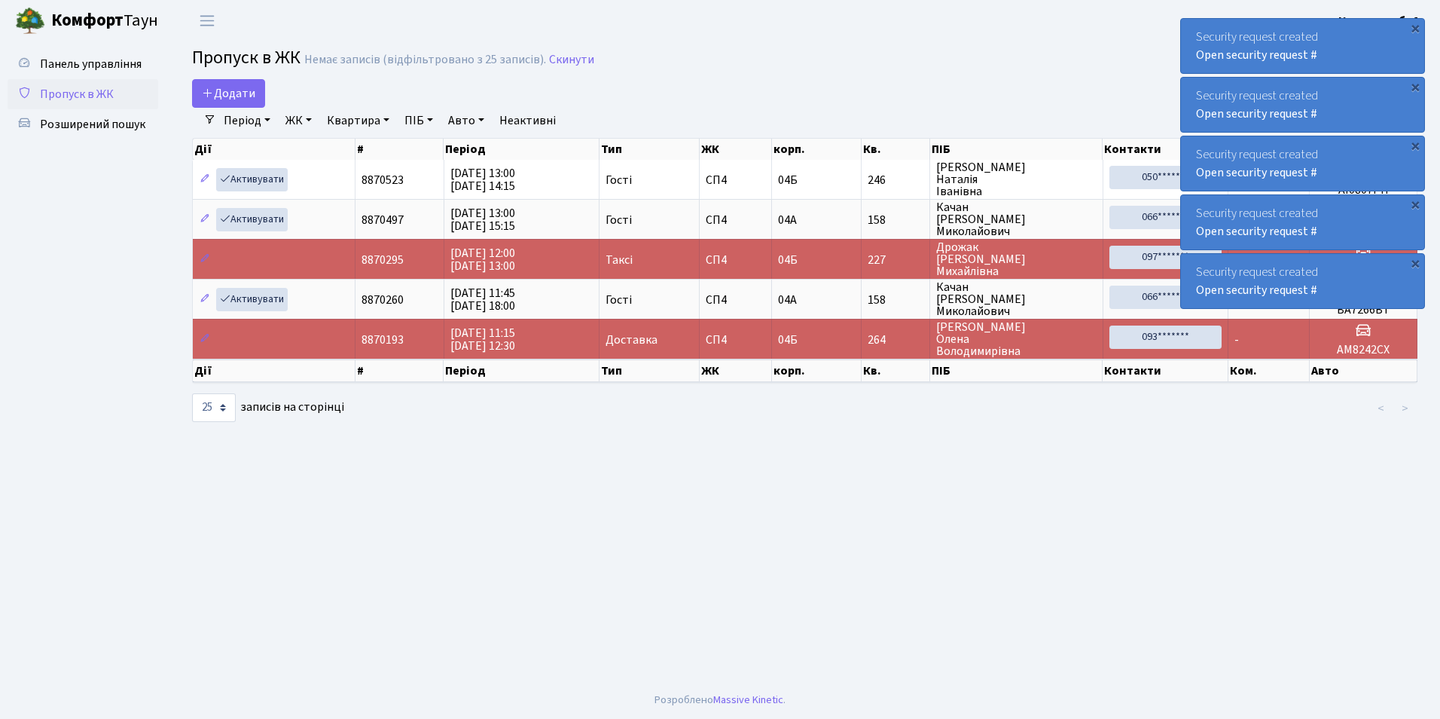
select select "25"
click at [250, 93] on span "Додати" at bounding box center [228, 93] width 53 height 17
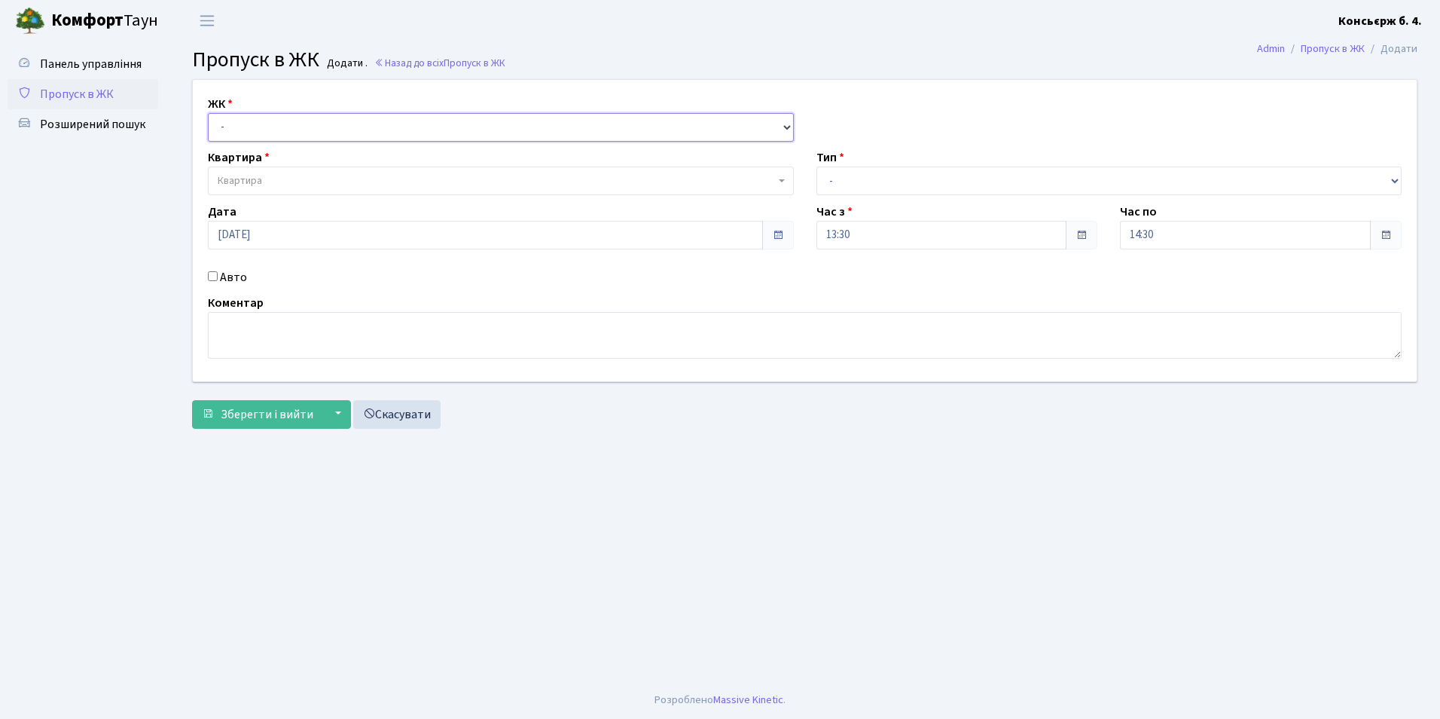
click at [237, 129] on select "- [STREET_ADDRESS]" at bounding box center [501, 127] width 586 height 29
select select "325"
click at [208, 113] on select "- [STREET_ADDRESS]" at bounding box center [501, 127] width 586 height 29
select select
click at [270, 183] on span "Квартира" at bounding box center [496, 180] width 557 height 15
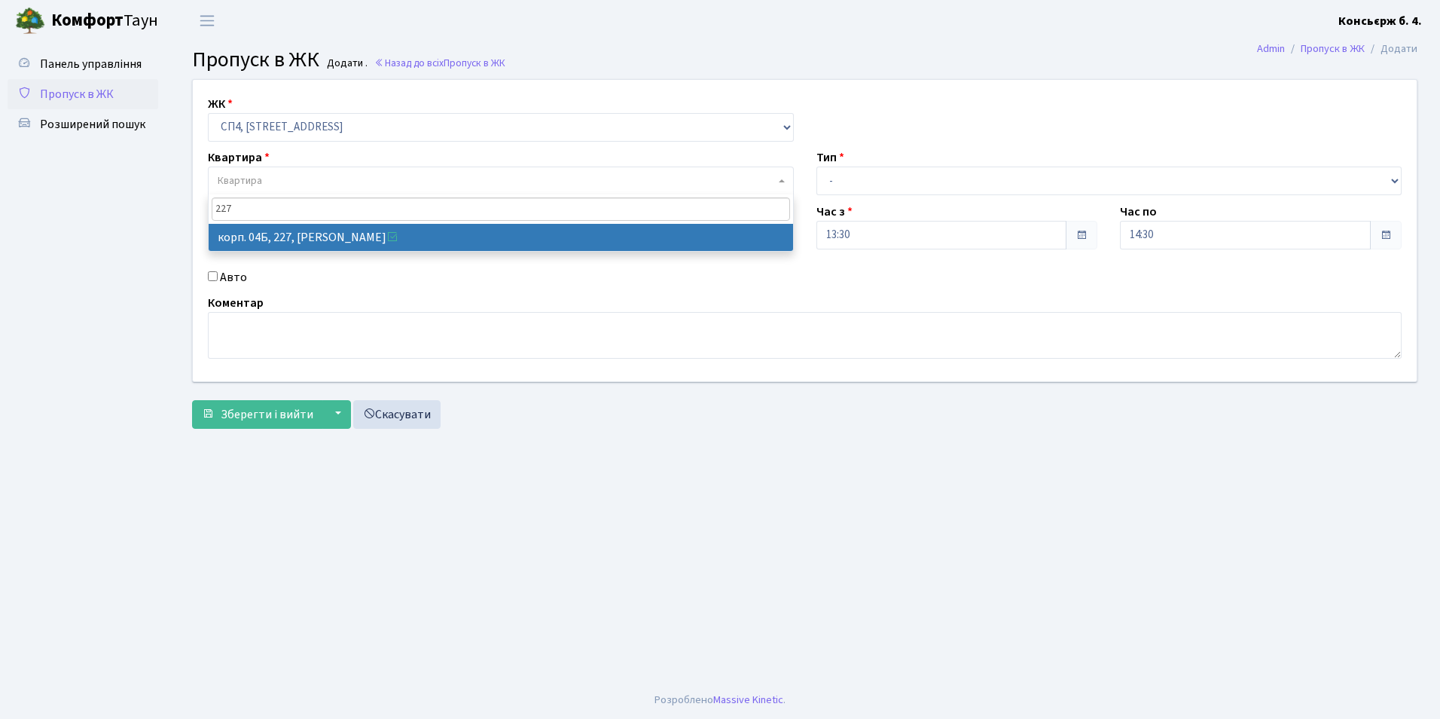
type input "227"
select select "21255"
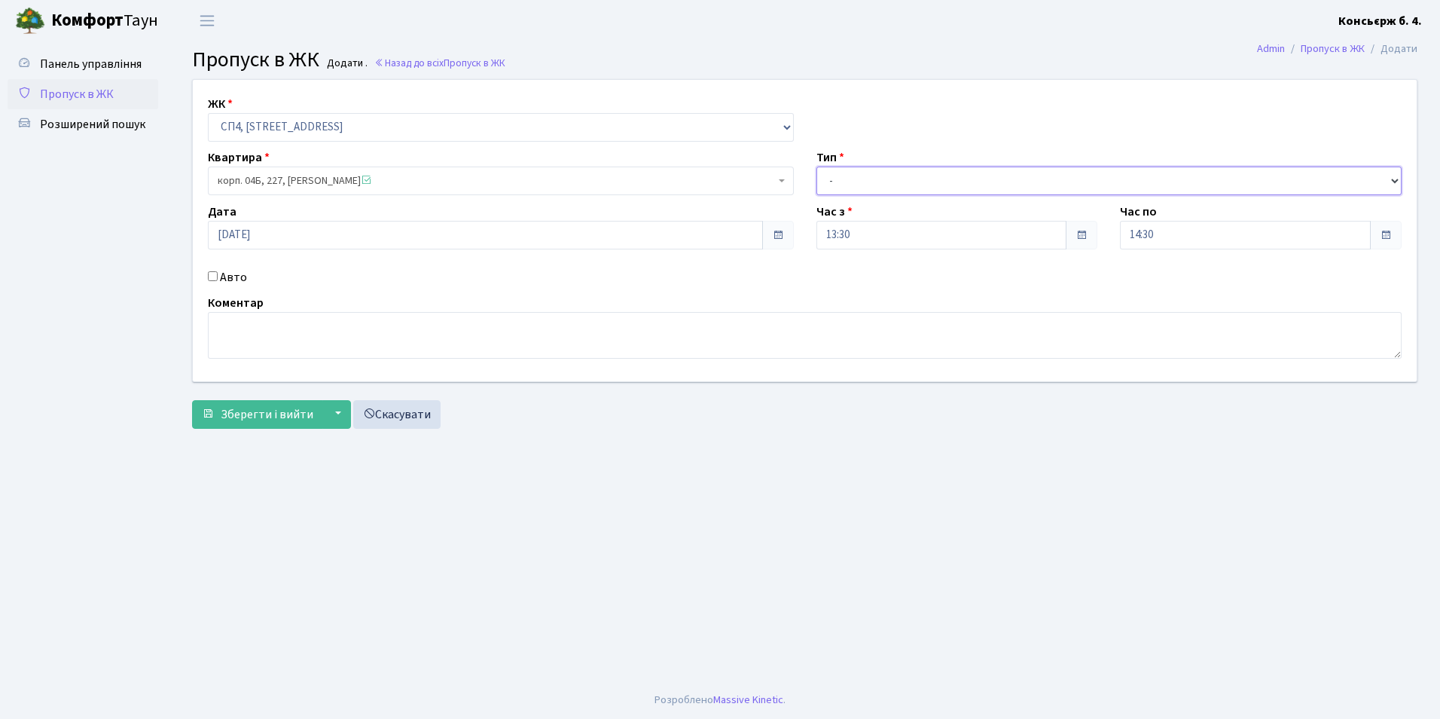
click at [896, 177] on select "- Доставка Таксі Гості Сервіс" at bounding box center [1110, 180] width 586 height 29
select select "2"
click at [817, 166] on select "- Доставка Таксі Гості Сервіс" at bounding box center [1110, 180] width 586 height 29
click at [213, 279] on input "Авто" at bounding box center [213, 276] width 10 height 10
checkbox input "true"
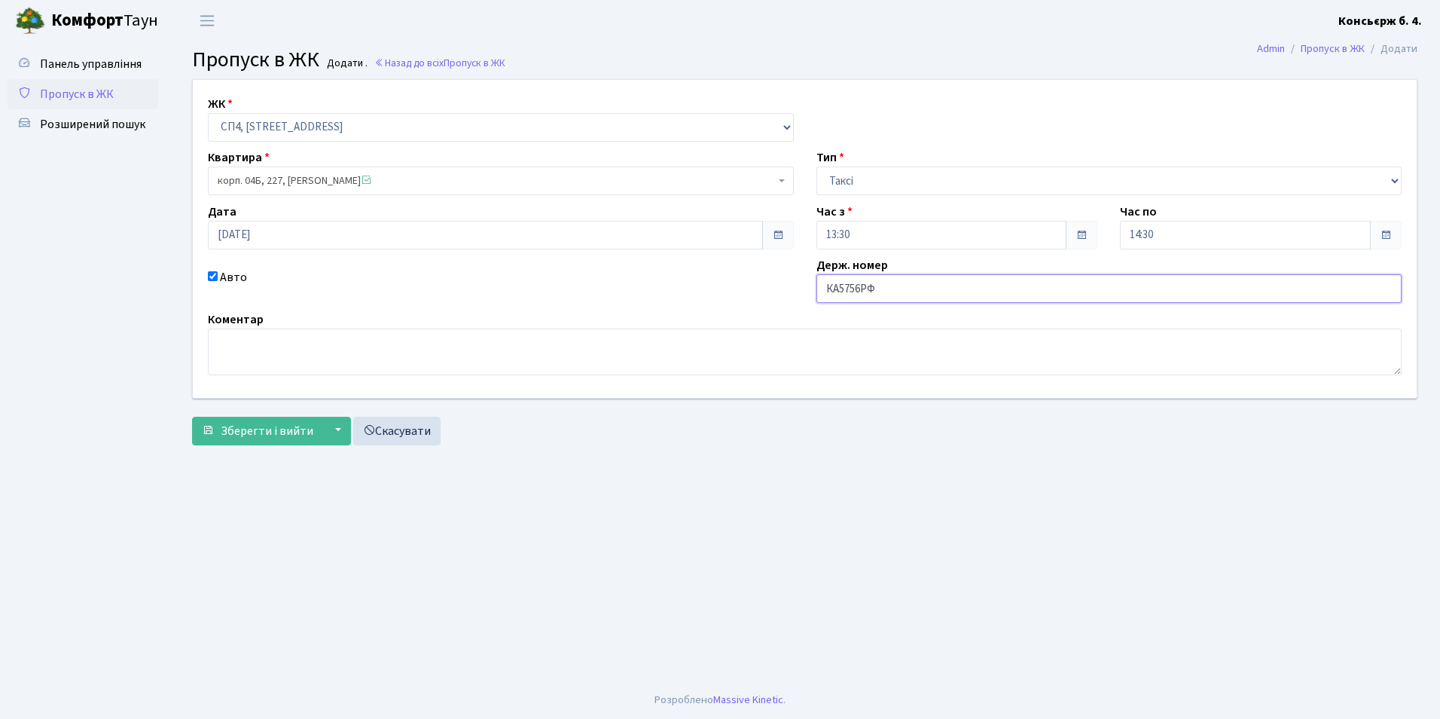
type input "КА5756РФ"
click at [272, 447] on div "ЖК - СП4, Столичне шосе, 5 Квартира корп. 04Б, 227, Дрожак Юлія Михайлівна <spa…" at bounding box center [805, 266] width 1248 height 374
click at [273, 435] on span "Зберегти і вийти" at bounding box center [267, 431] width 93 height 17
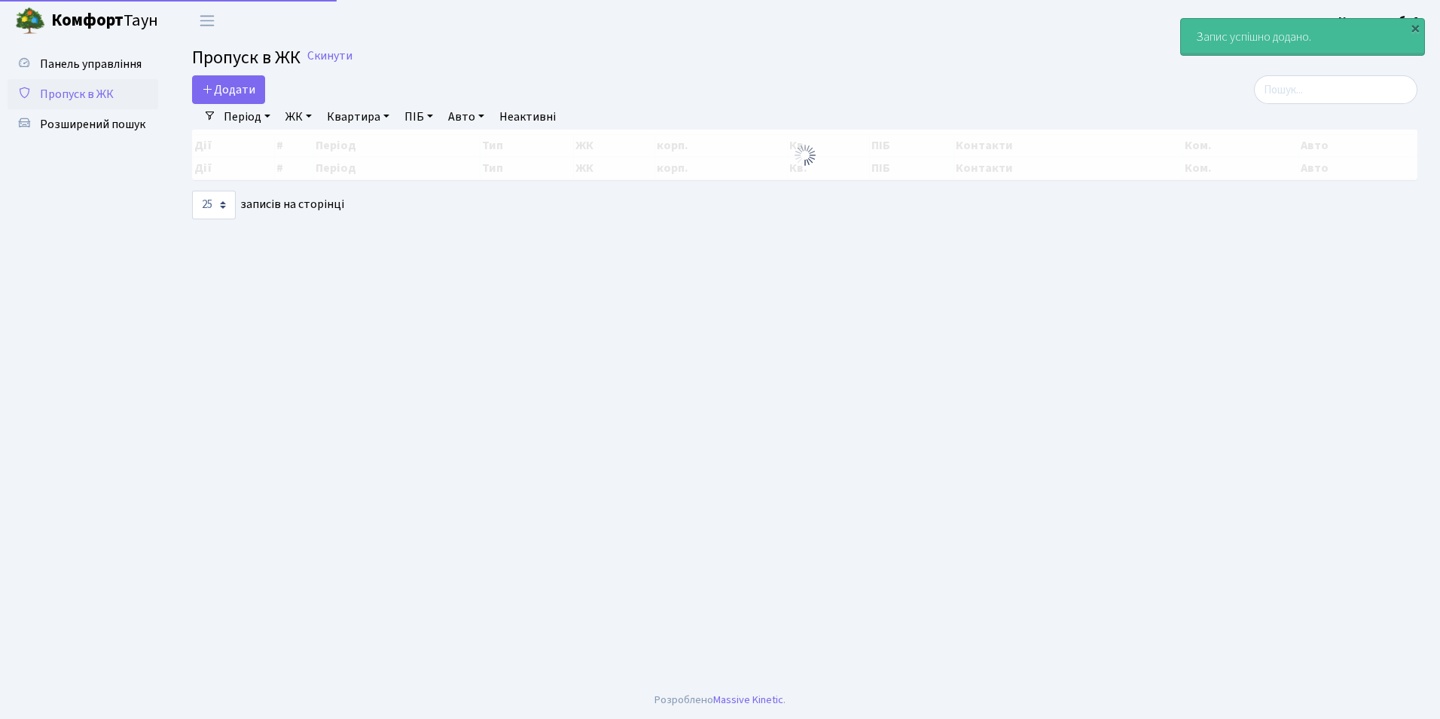
select select "25"
